Goal: Task Accomplishment & Management: Manage account settings

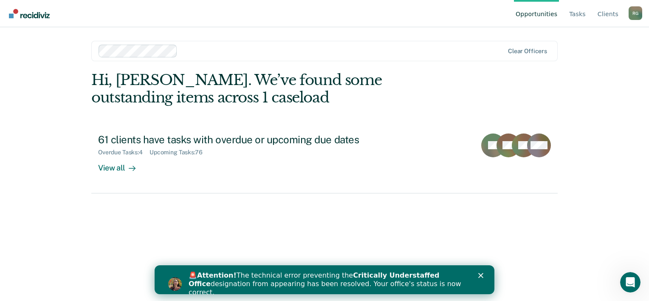
click at [481, 273] on icon "Close" at bounding box center [480, 275] width 5 height 5
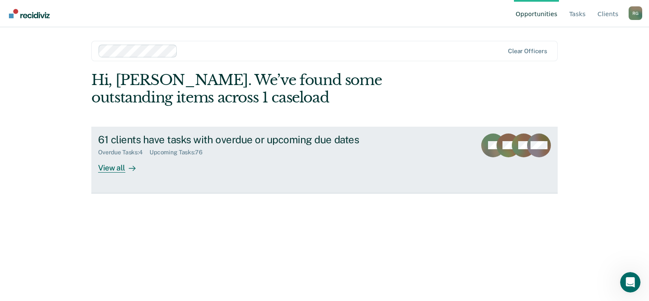
click at [122, 169] on div "View all" at bounding box center [122, 164] width 48 height 17
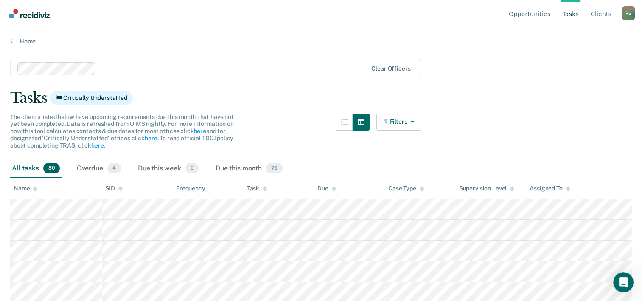
scroll to position [42, 0]
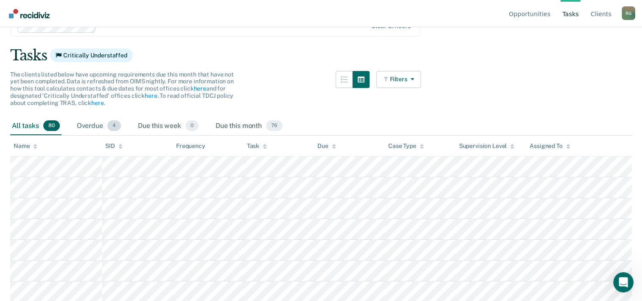
click at [97, 128] on div "Overdue 4" at bounding box center [99, 126] width 48 height 19
